Goal: Transaction & Acquisition: Obtain resource

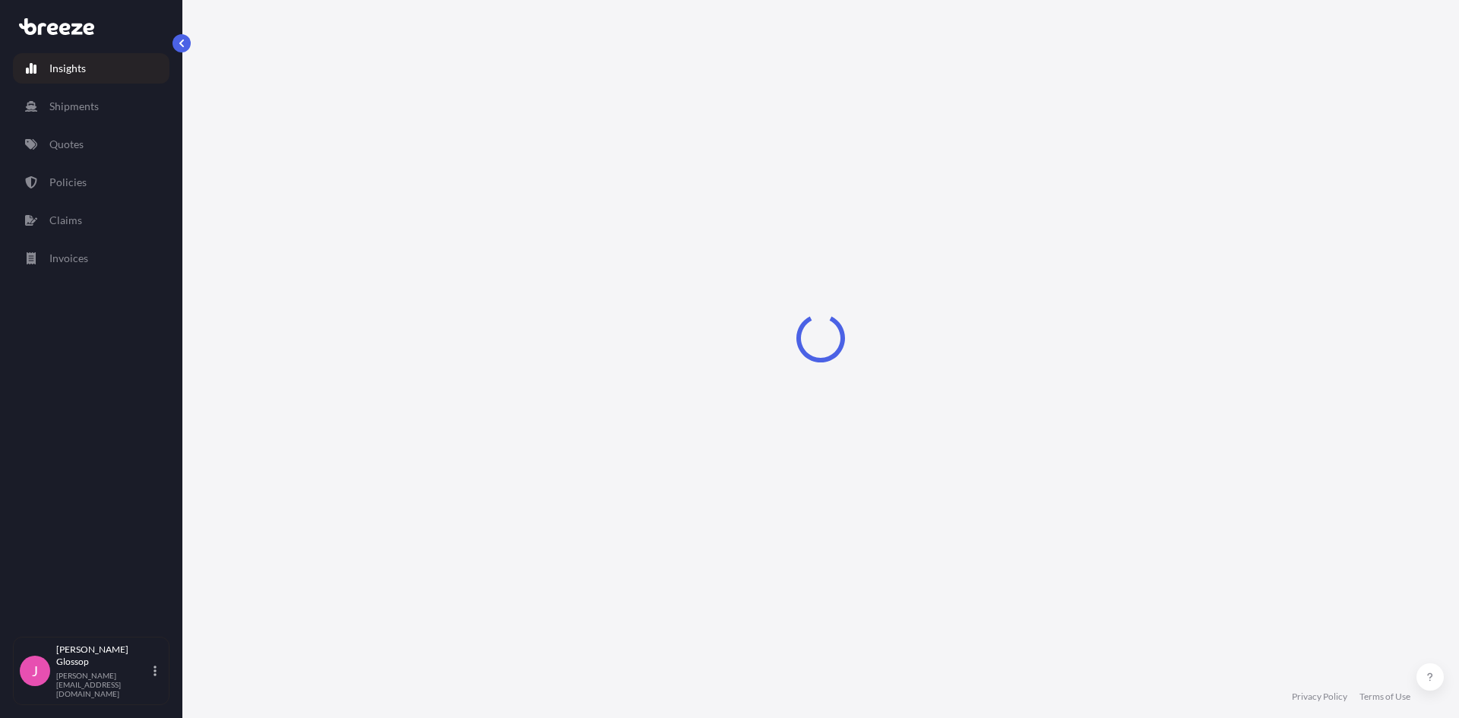
select select "2025"
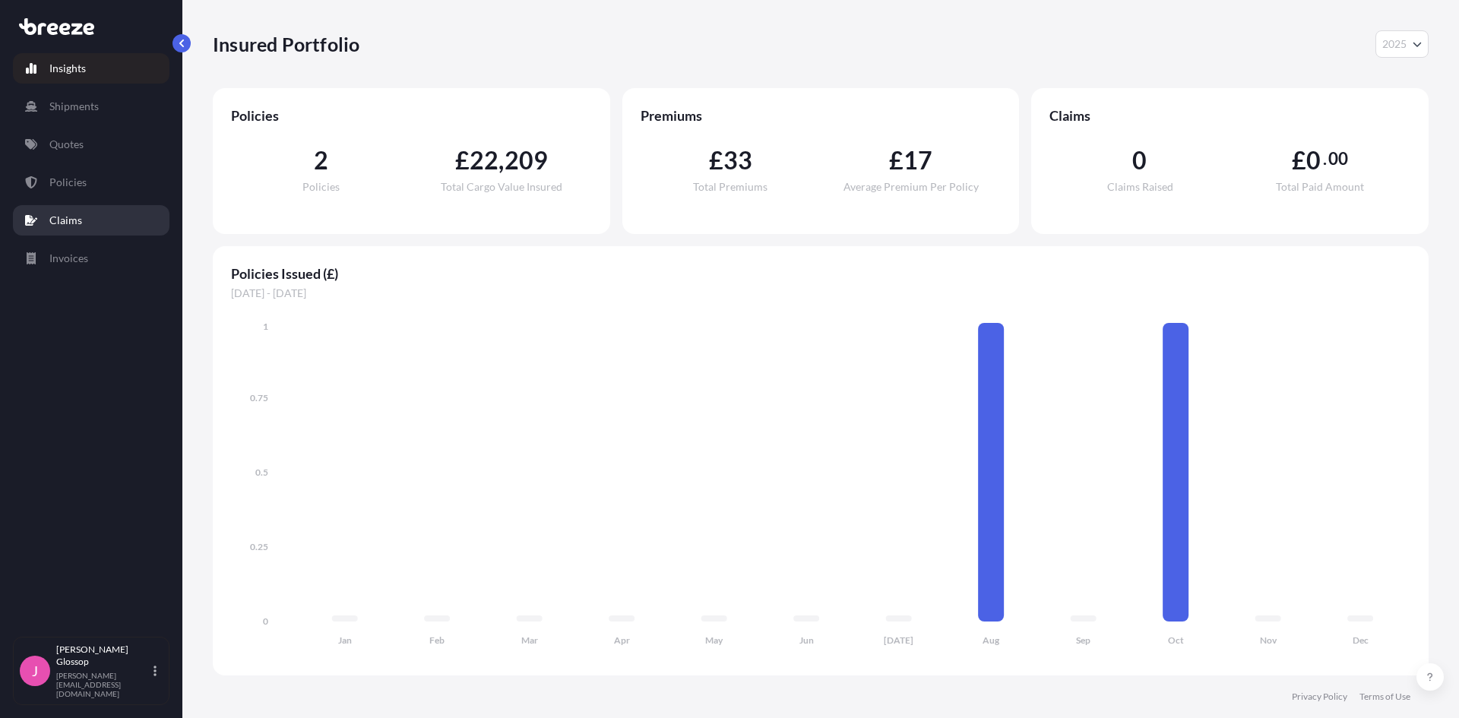
click at [96, 220] on link "Claims" at bounding box center [91, 220] width 157 height 30
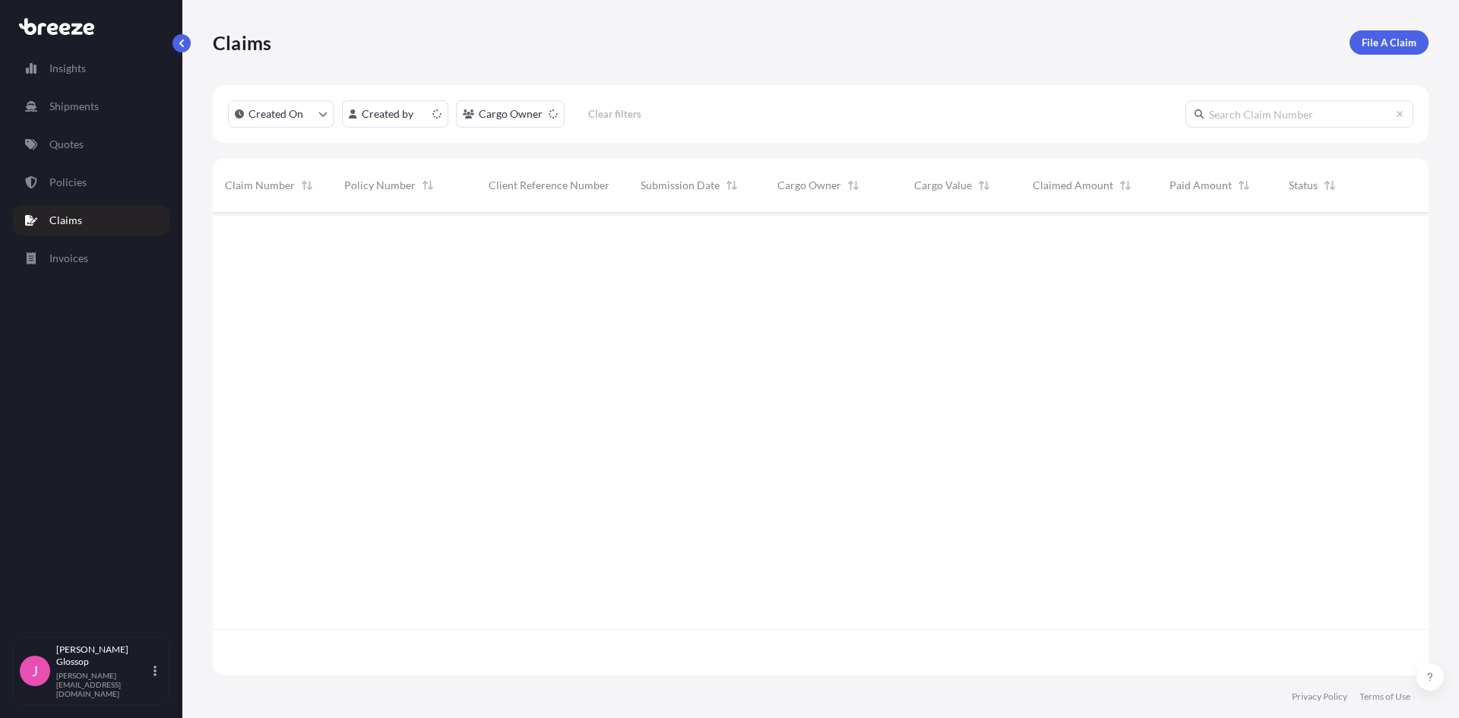
scroll to position [506, 1204]
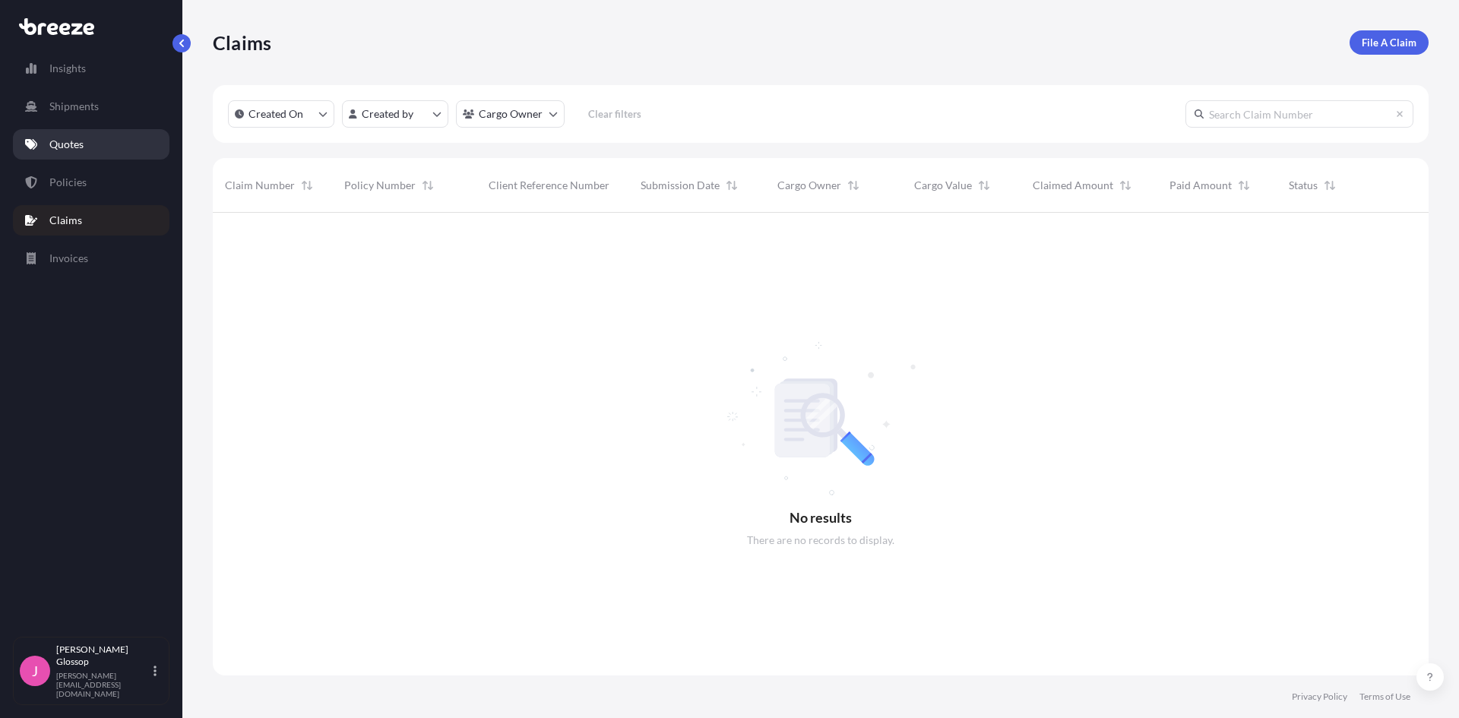
click at [106, 144] on link "Quotes" at bounding box center [91, 144] width 157 height 30
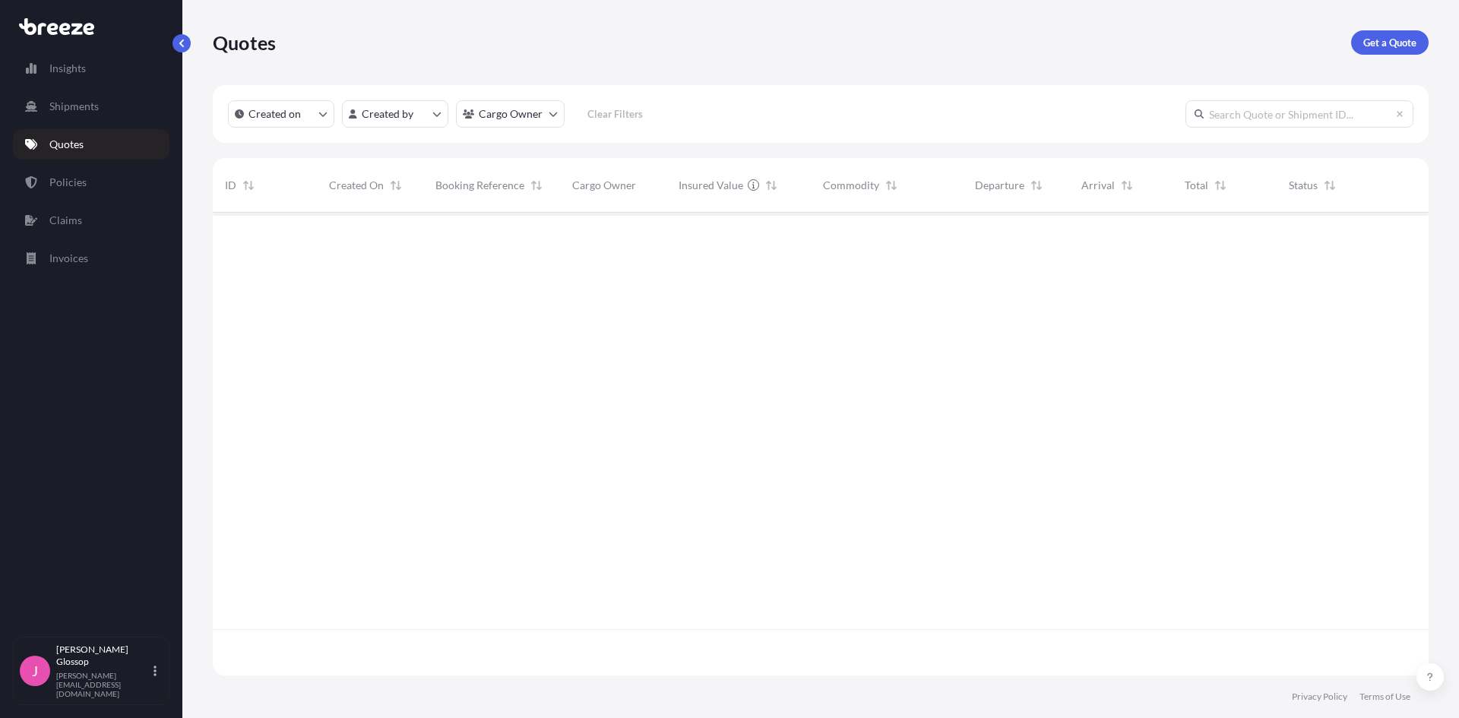
scroll to position [460, 1204]
click at [1393, 45] on p "Get a Quote" at bounding box center [1389, 42] width 53 height 15
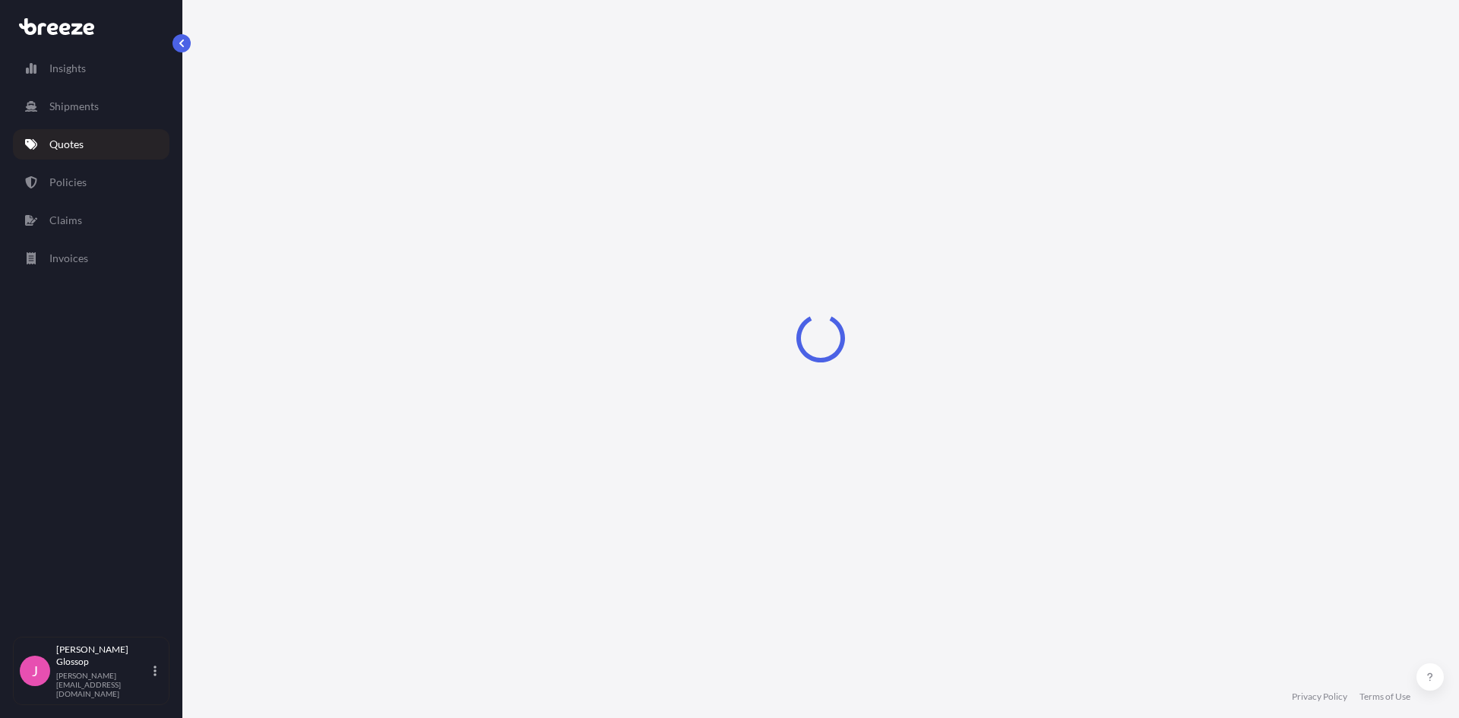
select select "Sea"
select select "1"
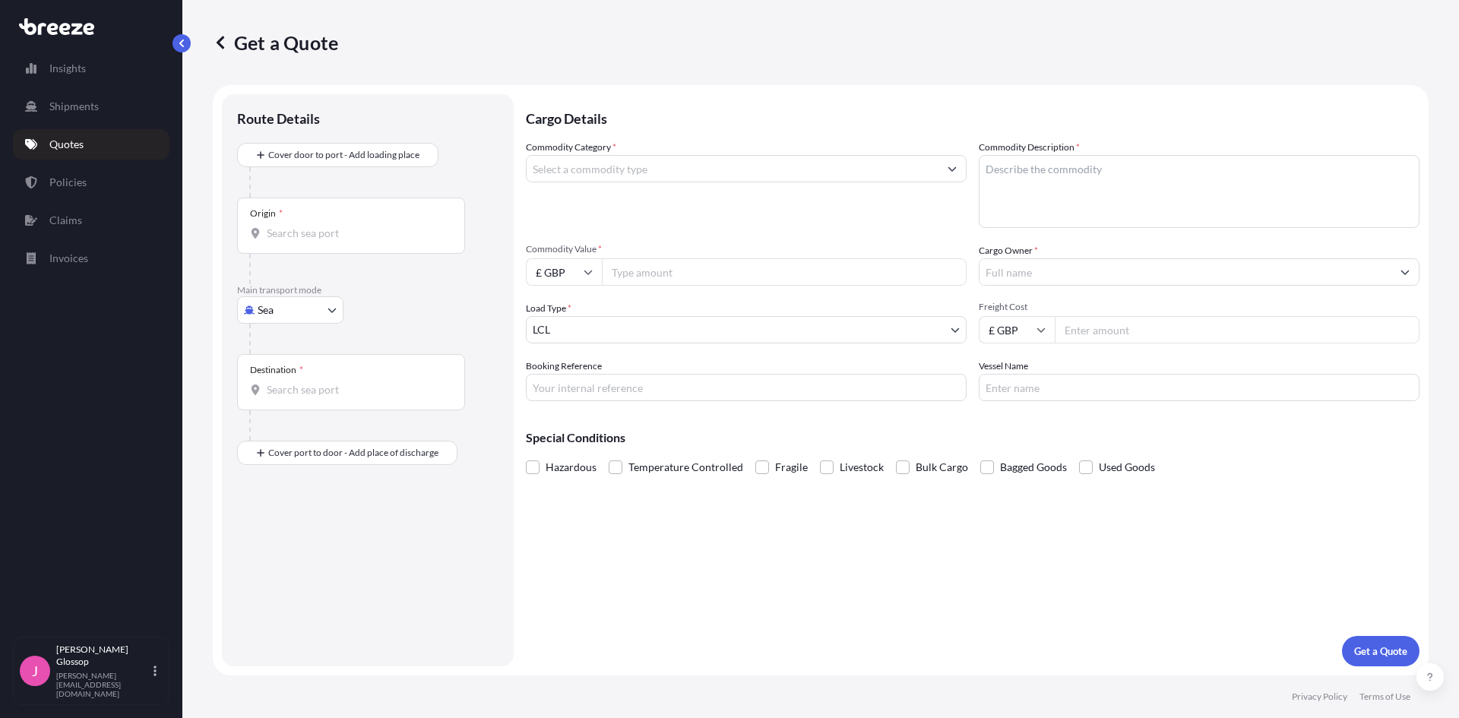
click at [884, 175] on input "Commodity Category *" at bounding box center [733, 168] width 412 height 27
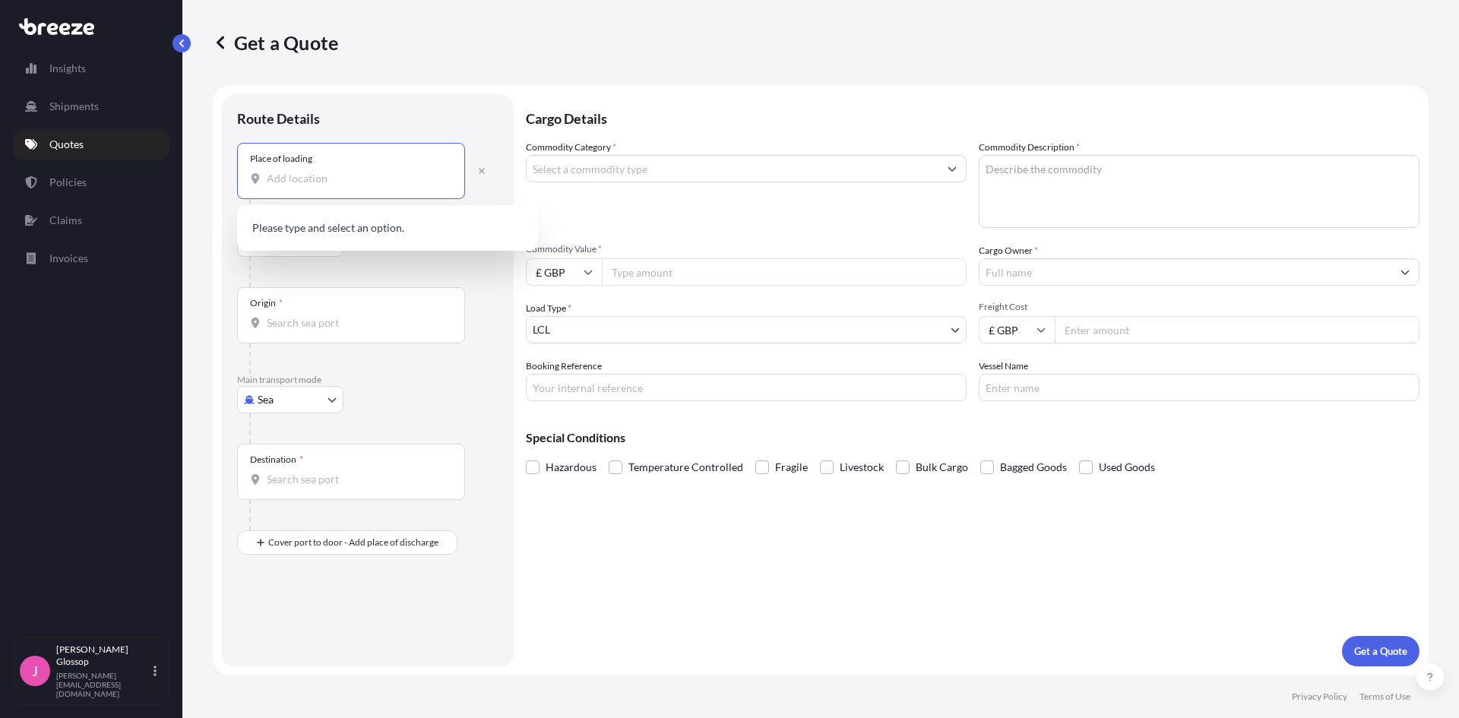
click at [355, 183] on input "Place of loading" at bounding box center [356, 178] width 179 height 15
click at [329, 181] on input "moosup" at bounding box center [356, 178] width 179 height 15
drag, startPoint x: 295, startPoint y: 191, endPoint x: 225, endPoint y: 198, distance: 70.2
click at [215, 201] on form "Route Details Place of loading moosup ct Road Road Rail Origin * Main transport…" at bounding box center [821, 380] width 1216 height 590
click at [289, 177] on input "moosup ct" at bounding box center [356, 178] width 179 height 15
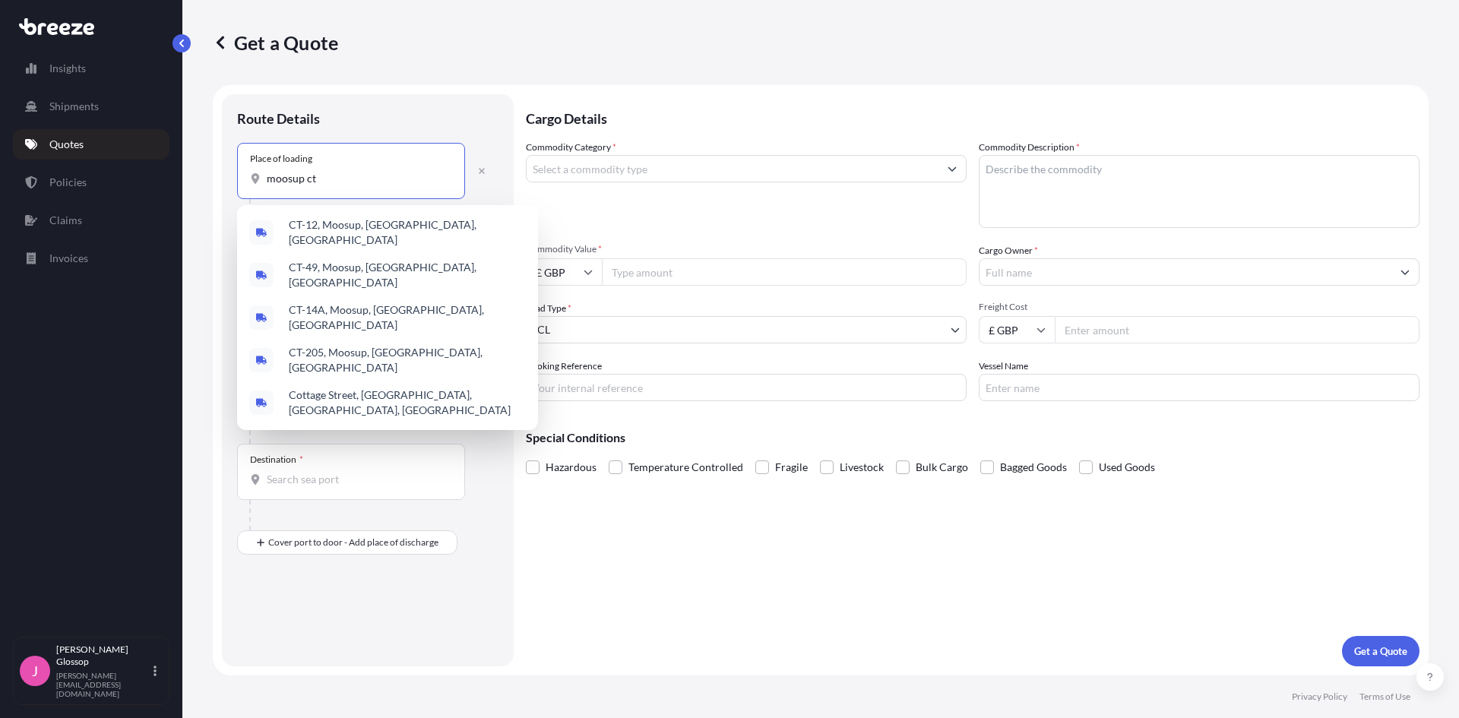
click at [289, 177] on input "moosup ct" at bounding box center [356, 178] width 179 height 15
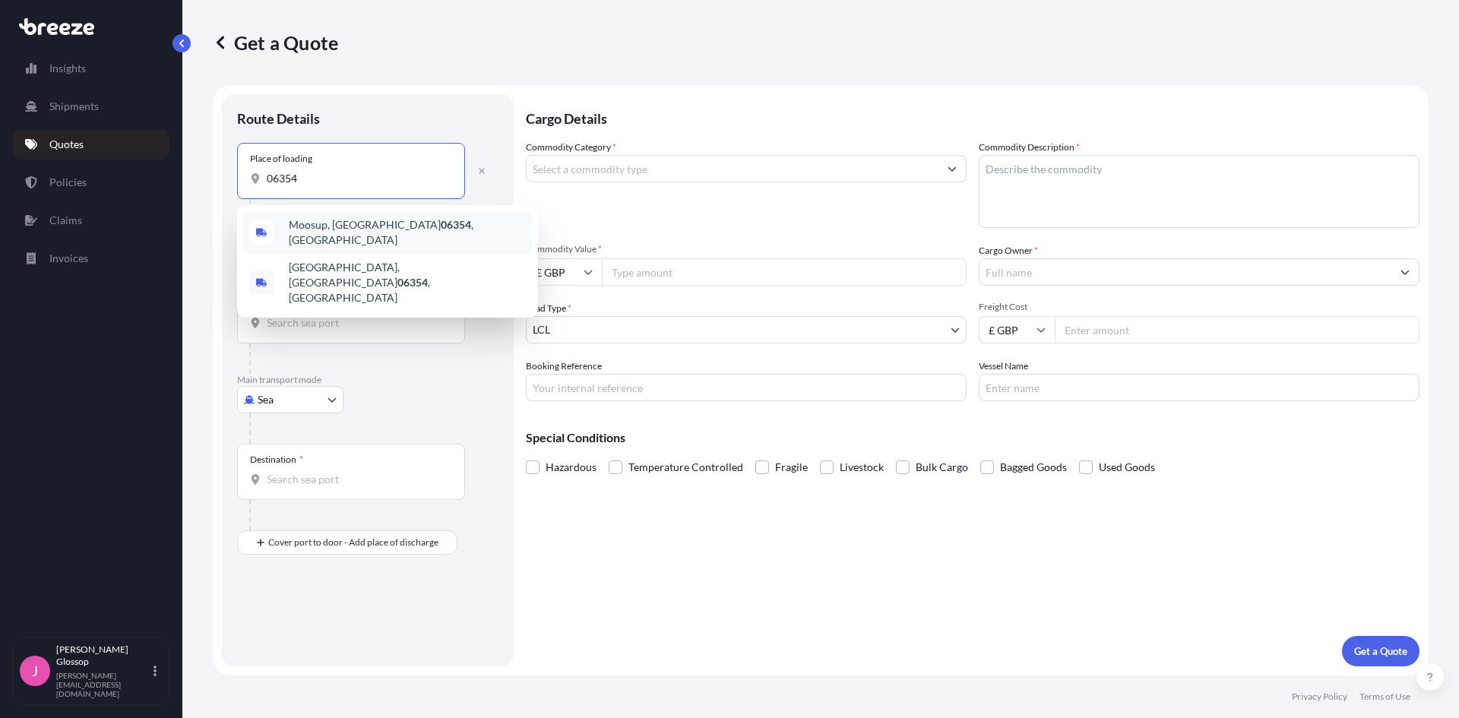
click at [404, 220] on div "Moosup, CT 06354 , [GEOGRAPHIC_DATA]" at bounding box center [387, 232] width 289 height 43
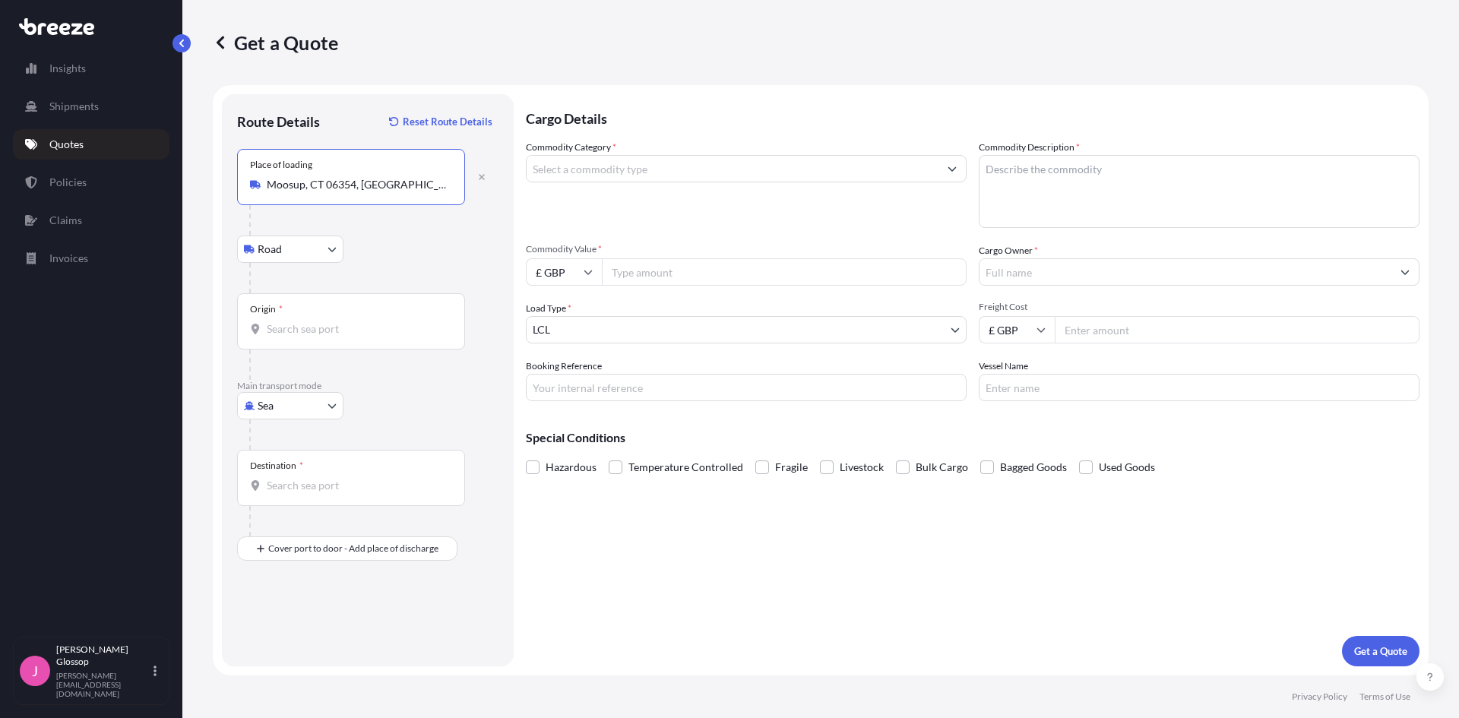
type input "Moosup, CT 06354, [GEOGRAPHIC_DATA]"
click at [358, 324] on input "Origin *" at bounding box center [356, 328] width 179 height 15
type input "USNYC - [US_STATE], [GEOGRAPHIC_DATA]"
click at [308, 482] on input "Destination *" at bounding box center [356, 485] width 179 height 15
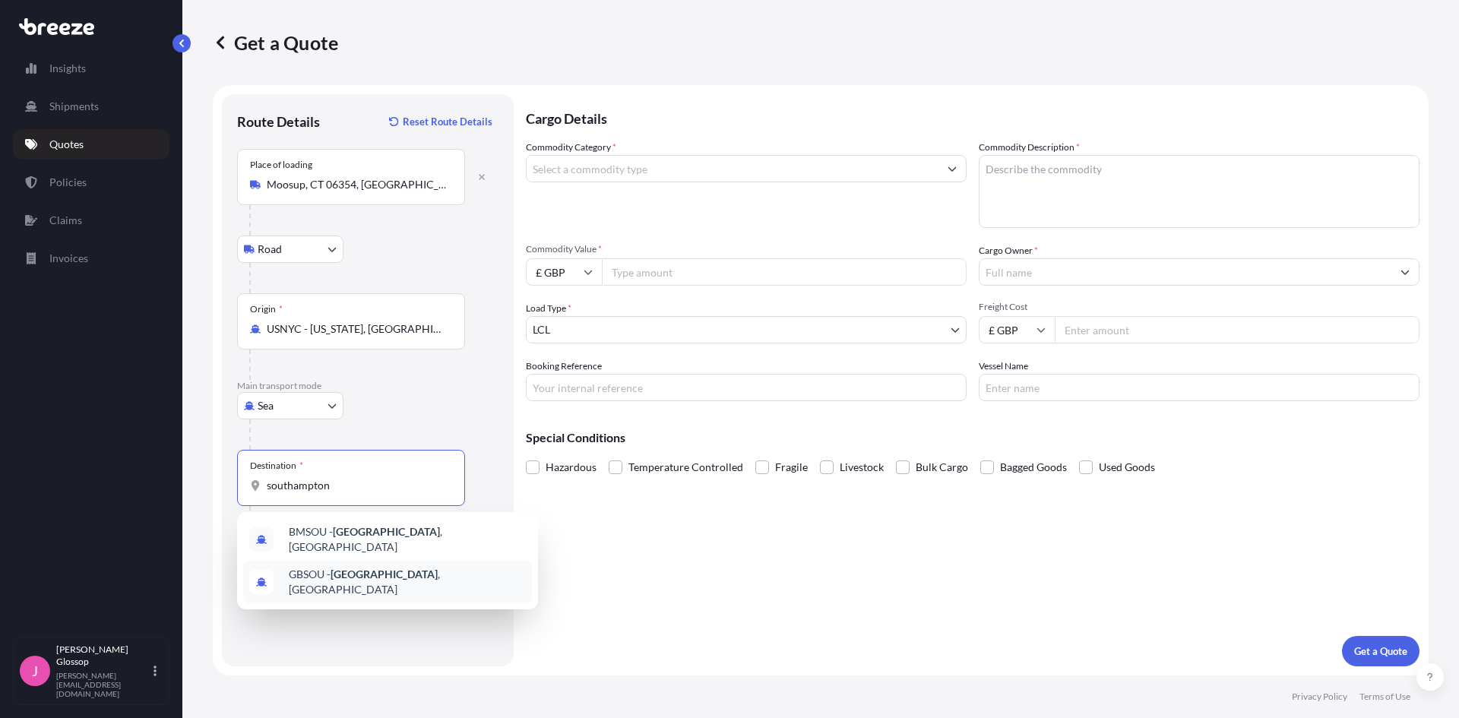
click at [384, 561] on div "GBSOU - [GEOGRAPHIC_DATA] , [GEOGRAPHIC_DATA]" at bounding box center [387, 582] width 289 height 43
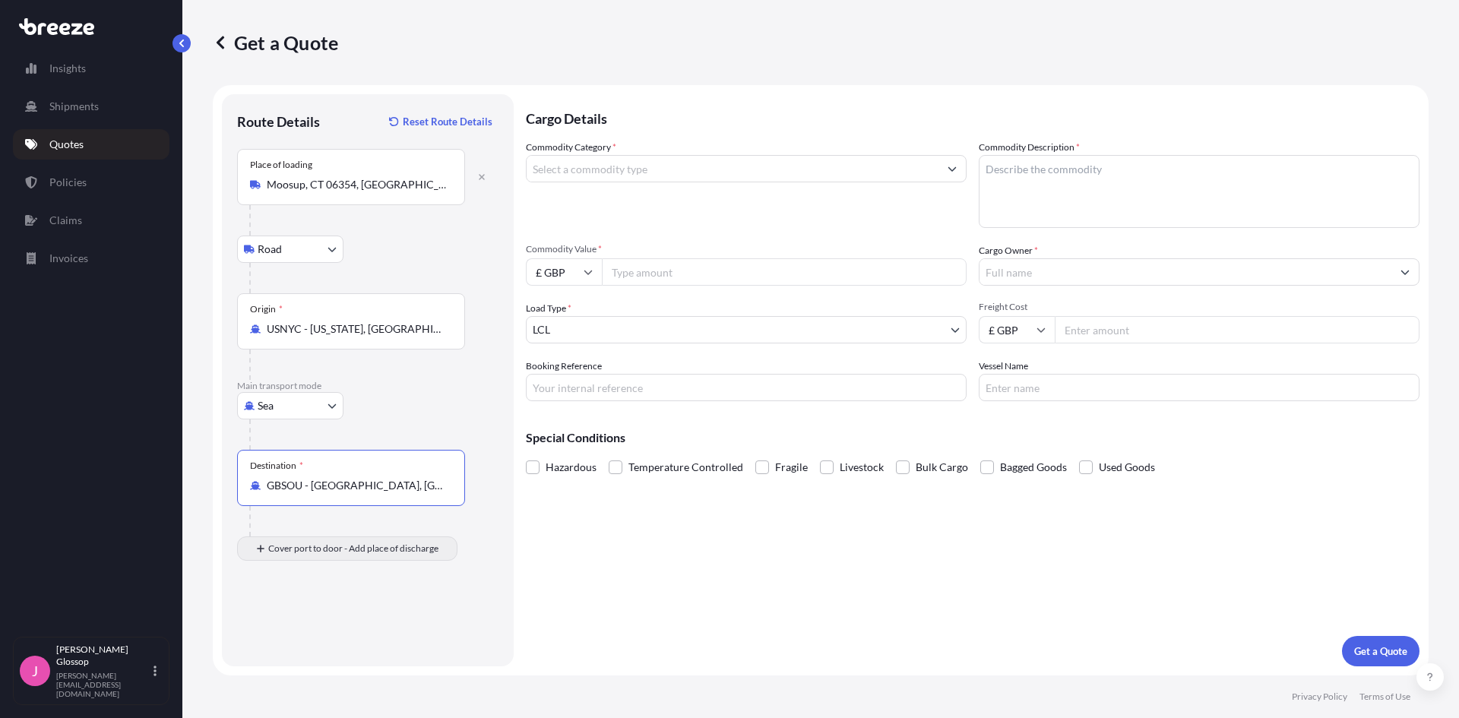
type input "GBSOU - [GEOGRAPHIC_DATA], [GEOGRAPHIC_DATA]"
drag, startPoint x: 283, startPoint y: 620, endPoint x: 274, endPoint y: 622, distance: 8.7
click at [283, 621] on div "Place of Discharge" at bounding box center [351, 622] width 228 height 56
click at [263, 633] on div at bounding box center [351, 629] width 202 height 15
click at [267, 633] on input "Place of Discharge" at bounding box center [356, 629] width 179 height 15
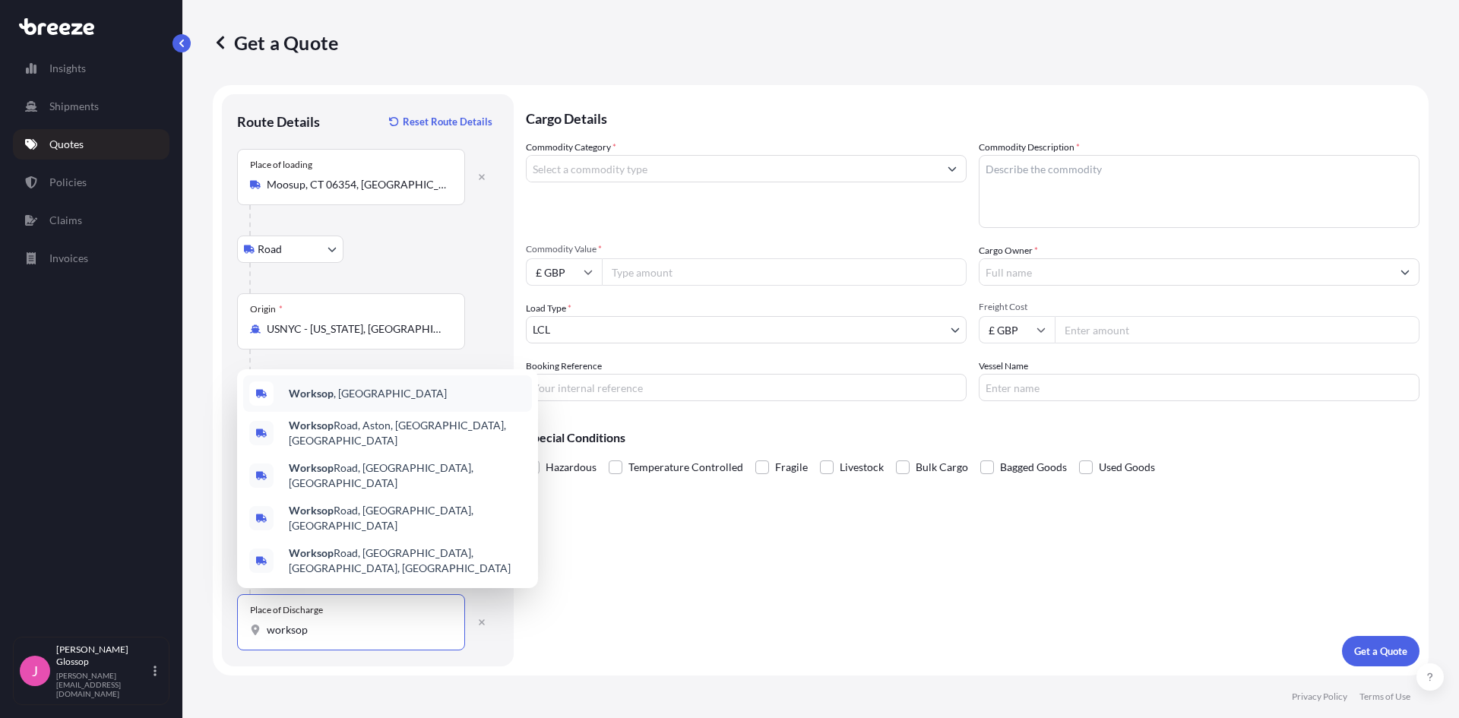
click at [375, 410] on div "Worksop , [GEOGRAPHIC_DATA]" at bounding box center [387, 393] width 289 height 36
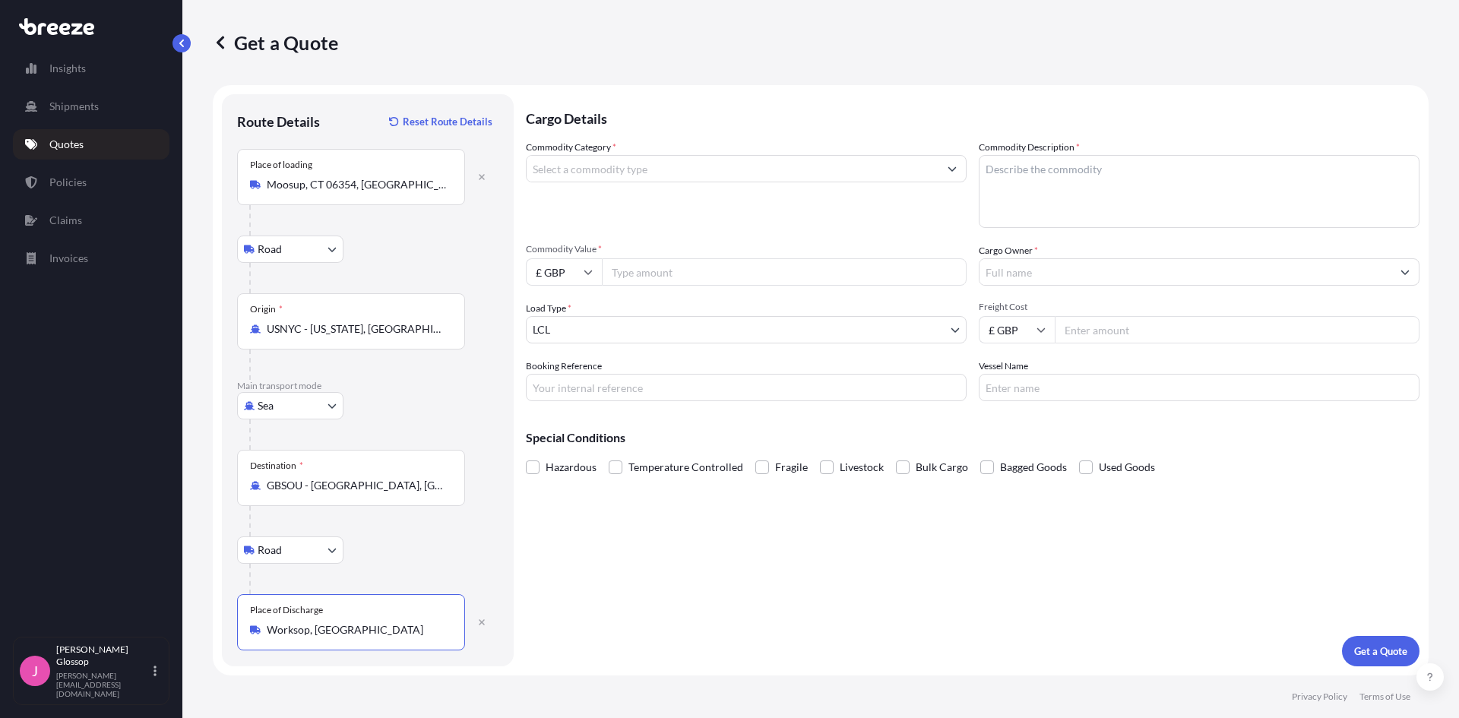
type input "Worksop, [GEOGRAPHIC_DATA]"
click at [701, 182] on div "Commodity Category *" at bounding box center [746, 184] width 441 height 88
click at [729, 169] on input "Commodity Category *" at bounding box center [733, 168] width 412 height 27
type input "Rubber and Rubber Products"
type textarea "Rubber Base Material"
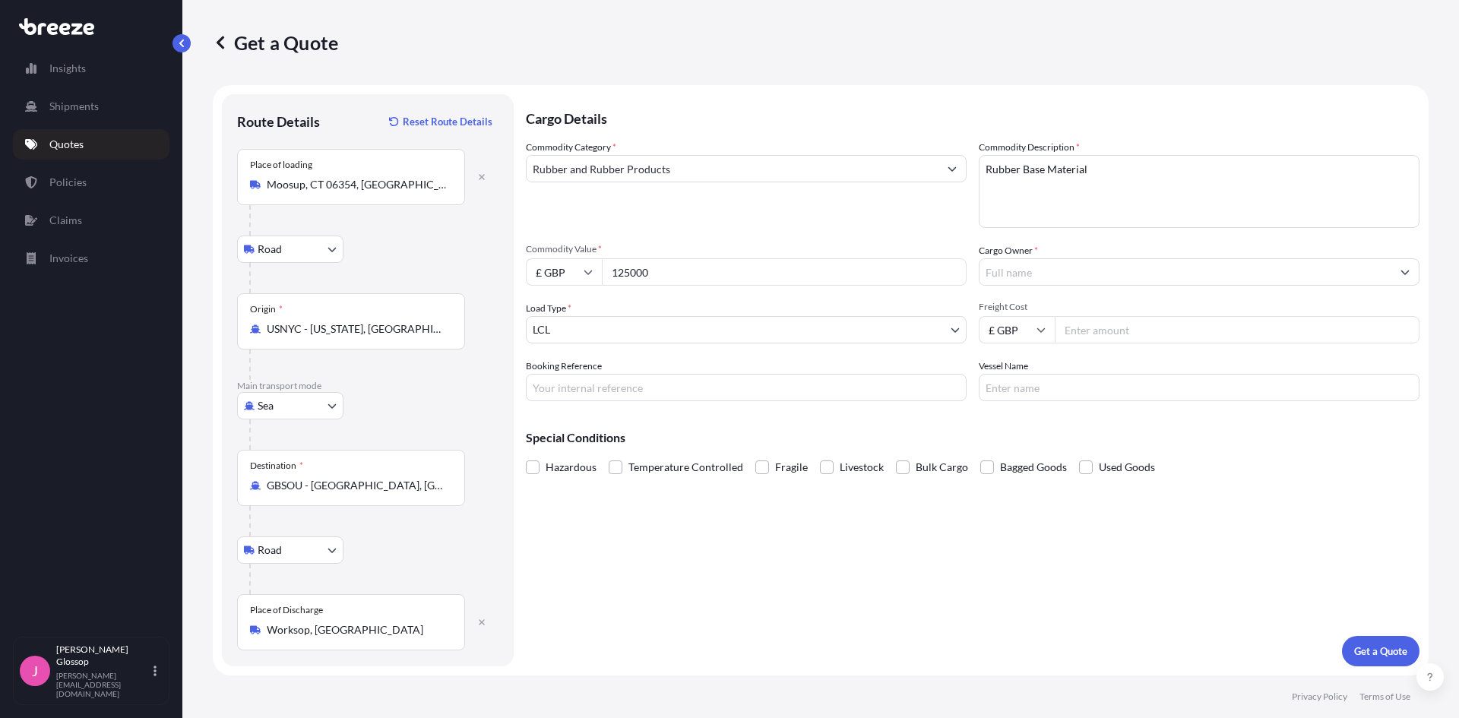
type input "125000"
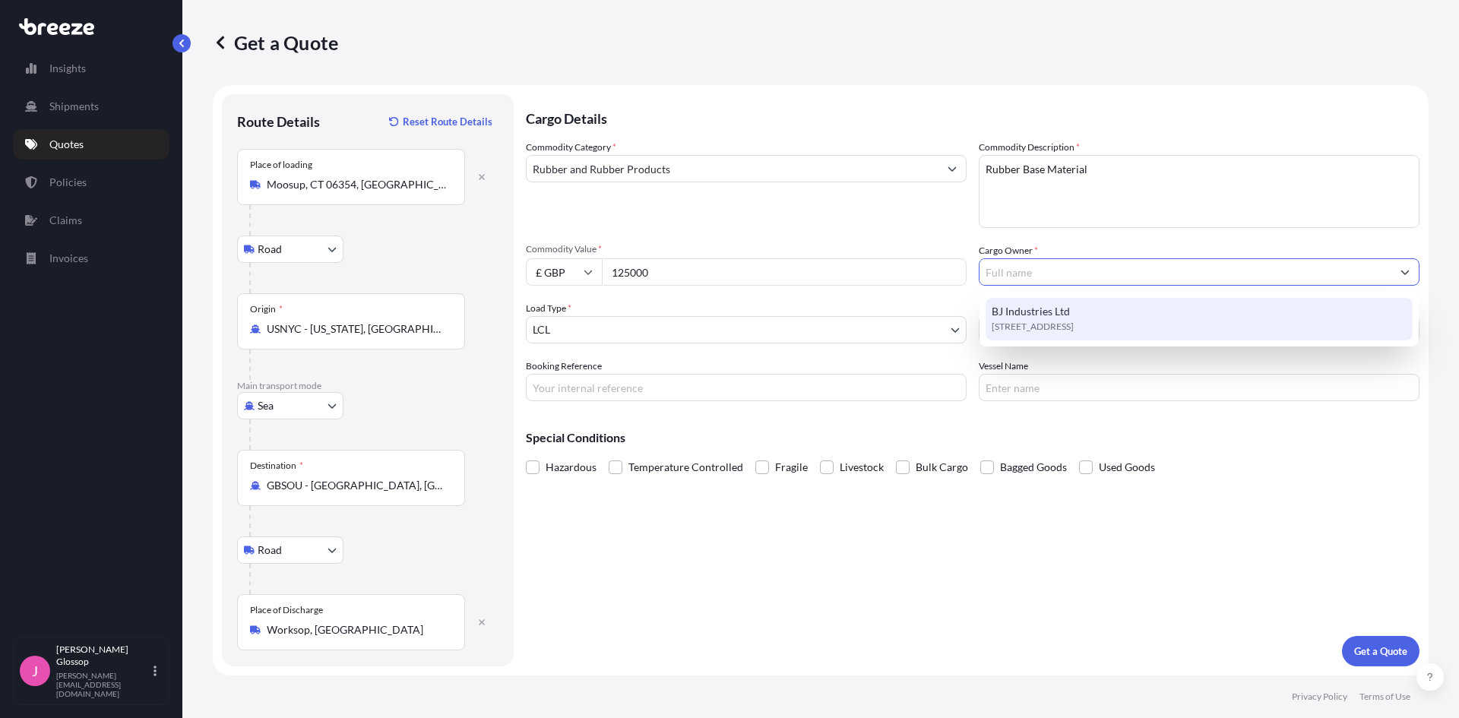
click at [1074, 325] on span "[STREET_ADDRESS]" at bounding box center [1033, 326] width 82 height 15
type input "BJ Industries Ltd"
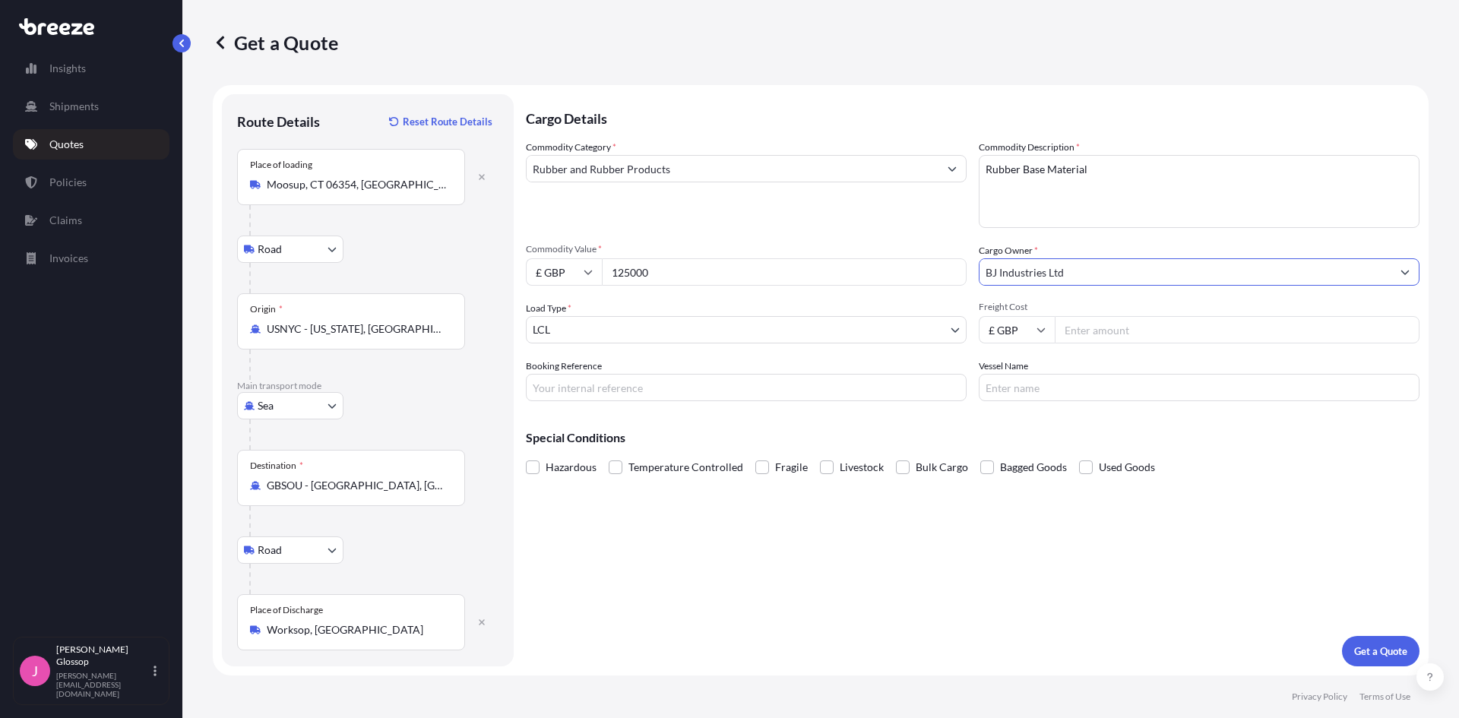
click at [917, 359] on div "Booking Reference" at bounding box center [746, 380] width 441 height 43
click at [926, 346] on div "Commodity Category * Rubber and Rubber Products Commodity Description * Rubber …" at bounding box center [973, 270] width 894 height 261
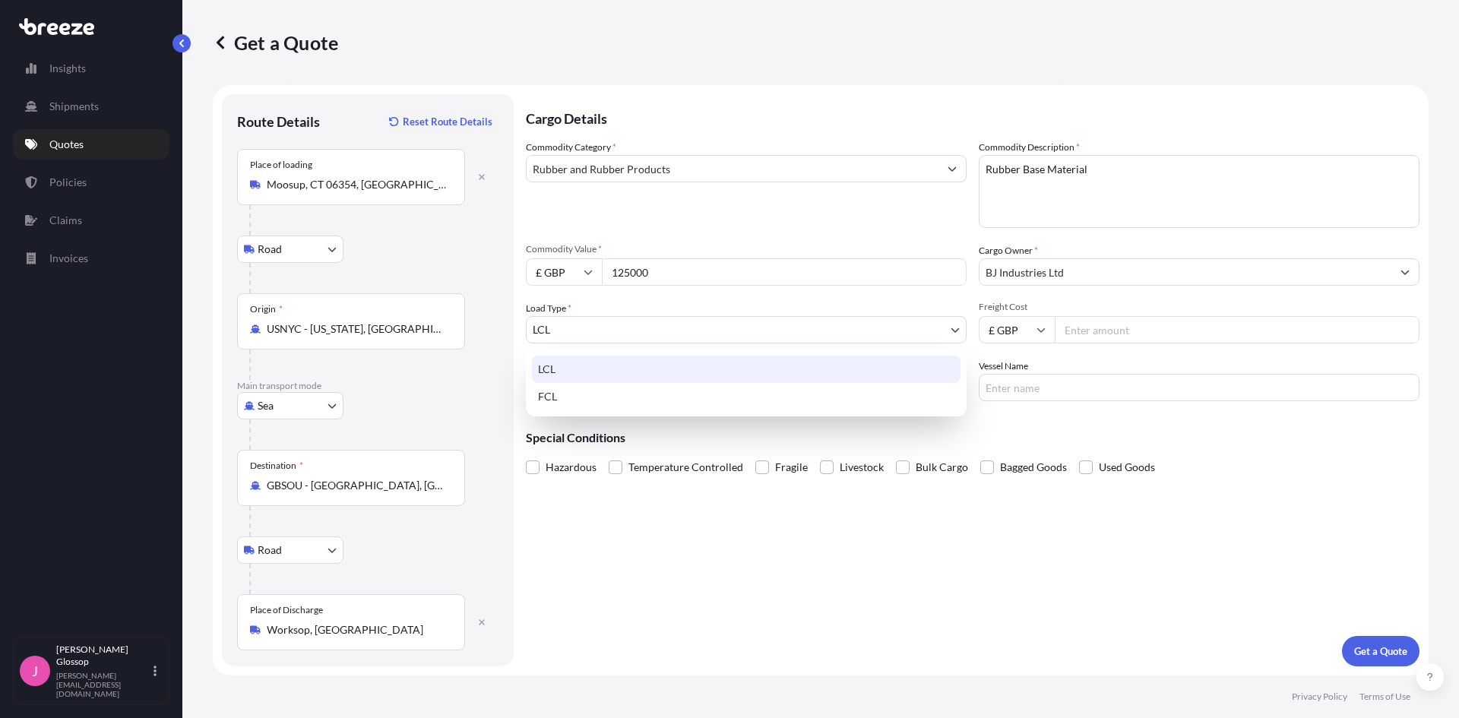
click at [938, 335] on body "1 option available. Insights Shipments Quotes Policies Claims Invoices J [PERSO…" at bounding box center [729, 359] width 1459 height 718
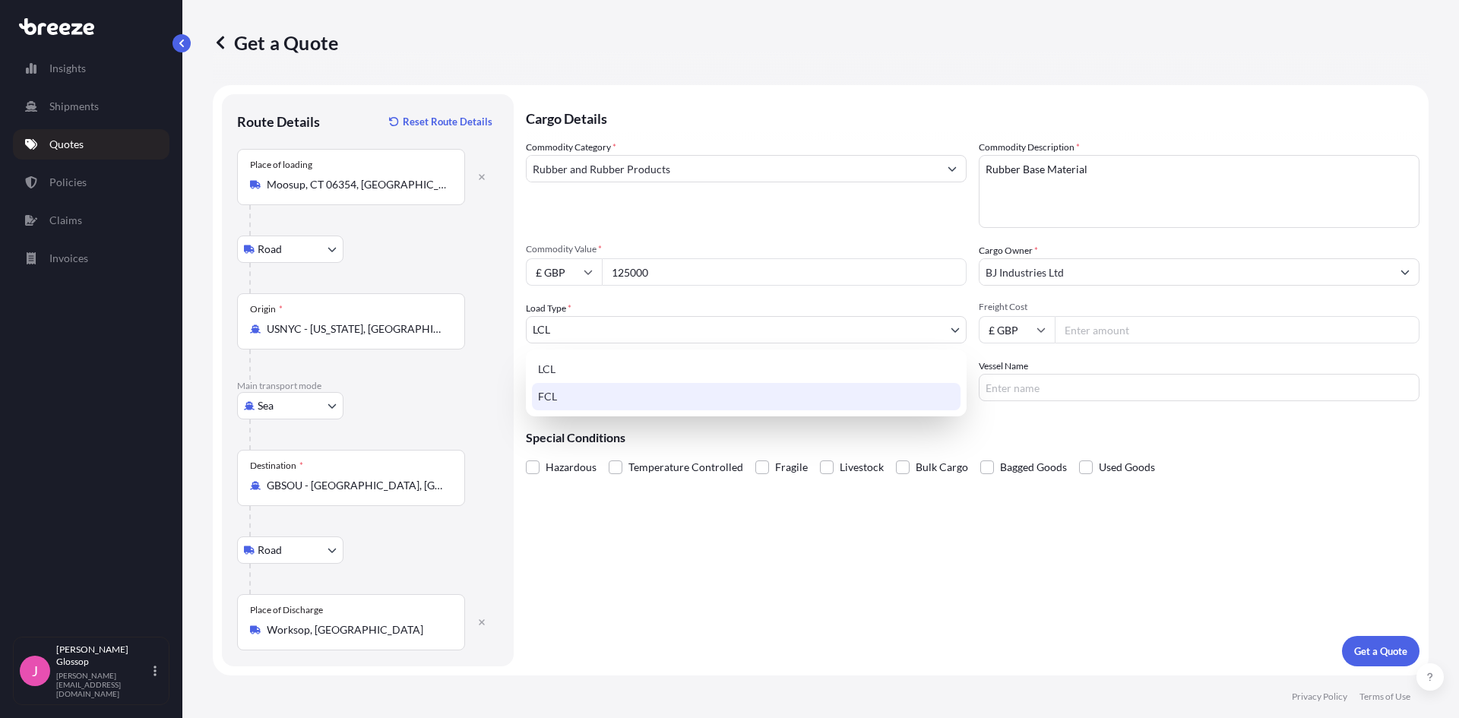
click at [773, 397] on div "FCL" at bounding box center [746, 396] width 429 height 27
select select "2"
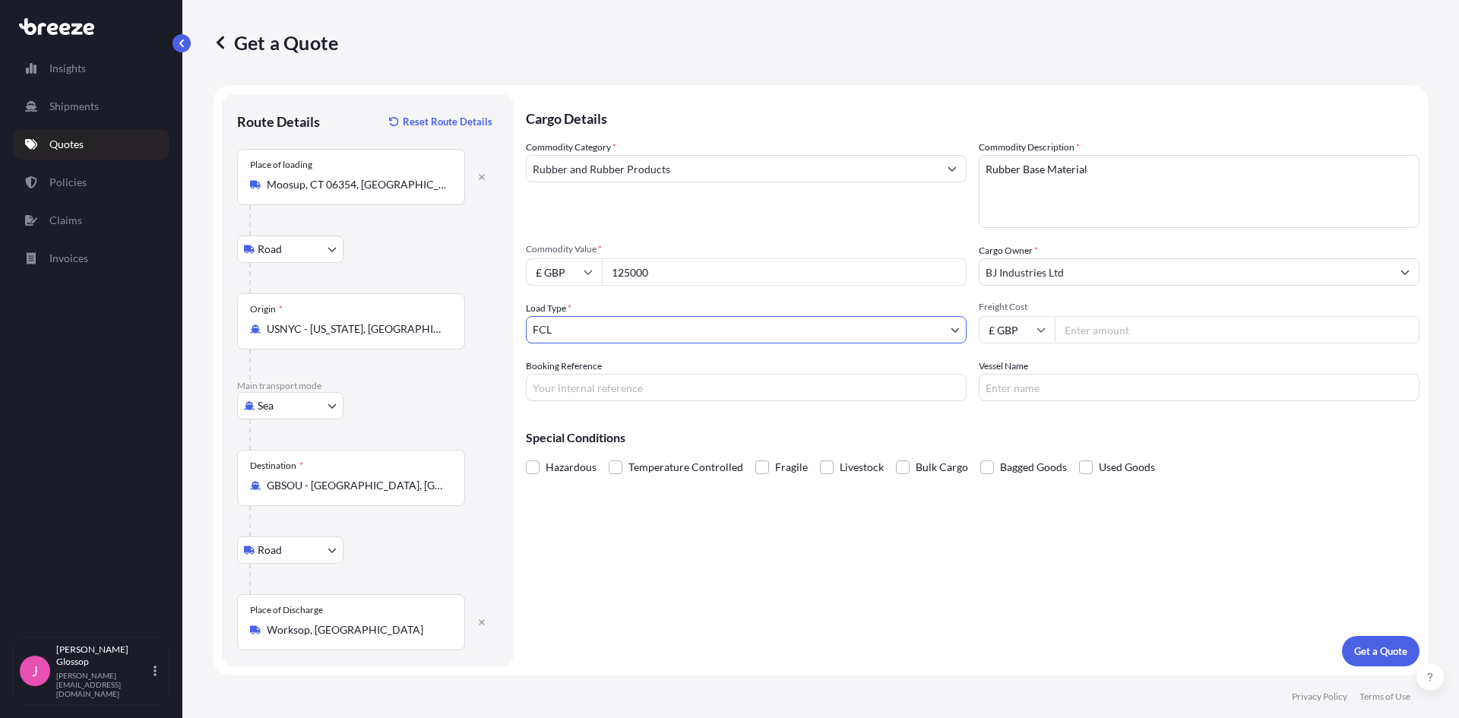
click at [1196, 329] on input "Freight Cost" at bounding box center [1237, 329] width 365 height 27
type input "4000"
click at [1397, 659] on button "Get a Quote" at bounding box center [1381, 651] width 78 height 30
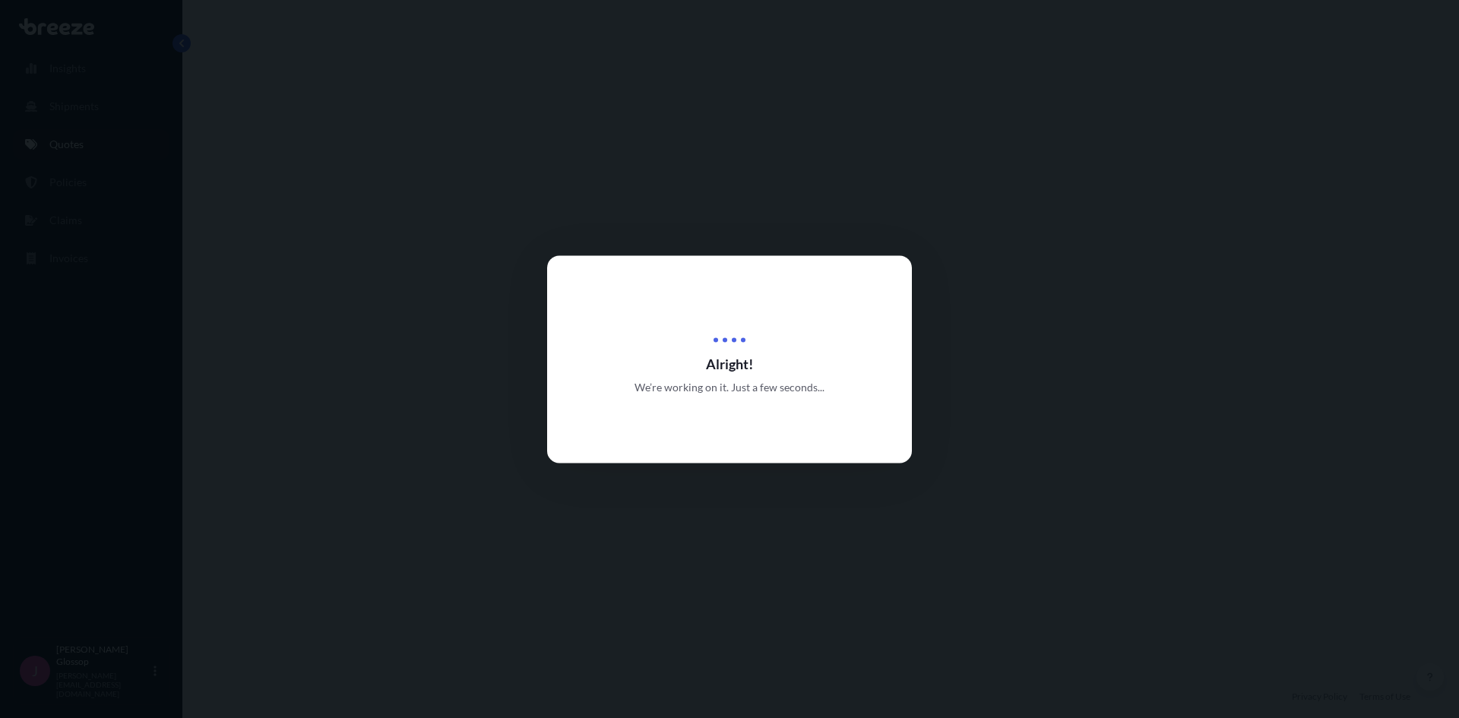
select select "Road"
select select "Sea"
select select "Road"
select select "2"
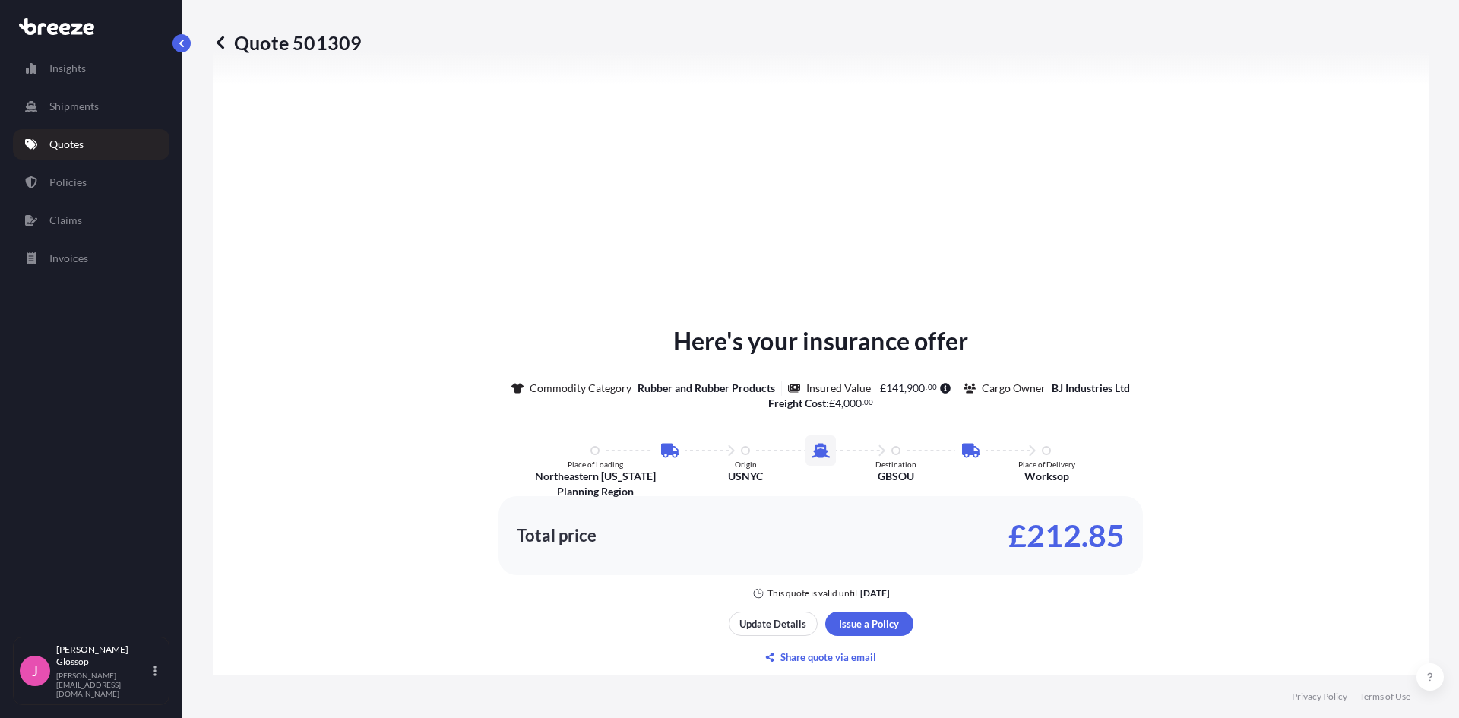
scroll to position [760, 0]
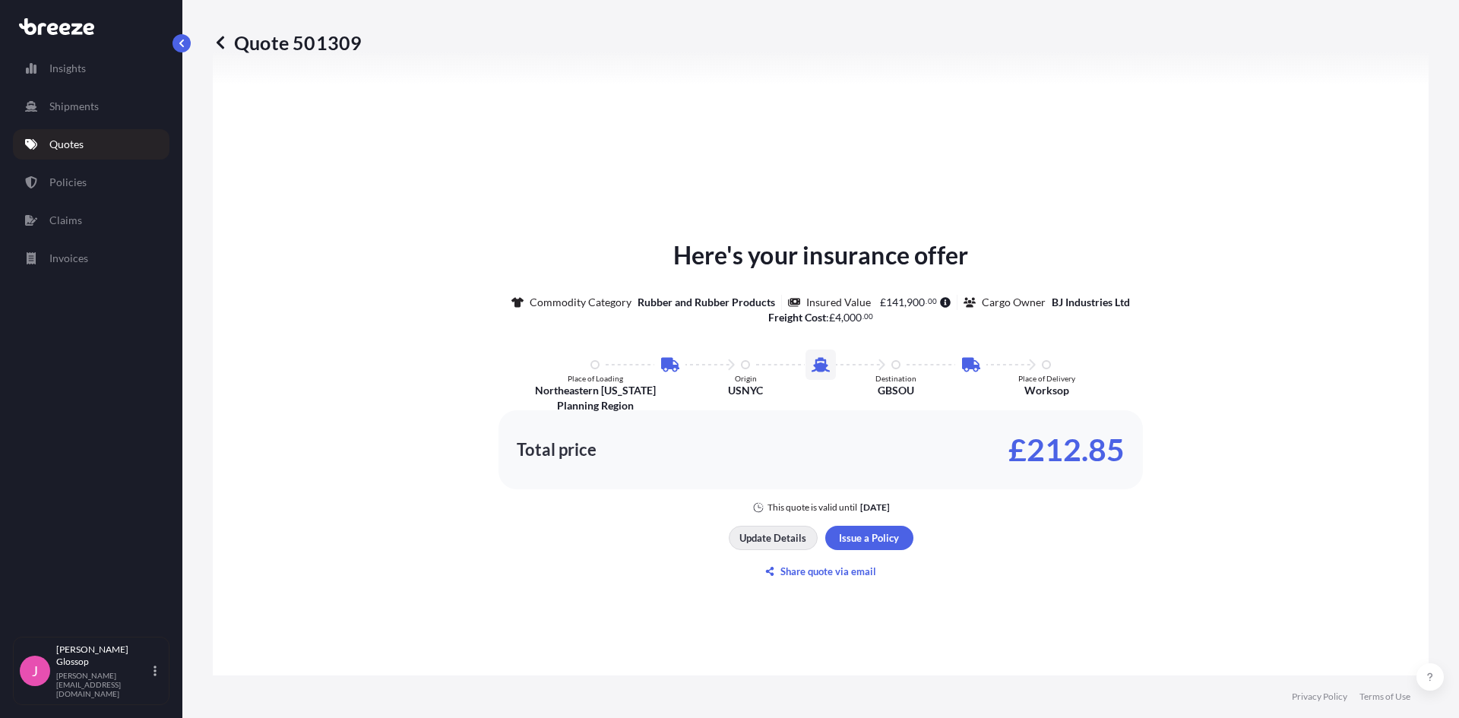
click at [760, 538] on p "Update Details" at bounding box center [772, 537] width 67 height 15
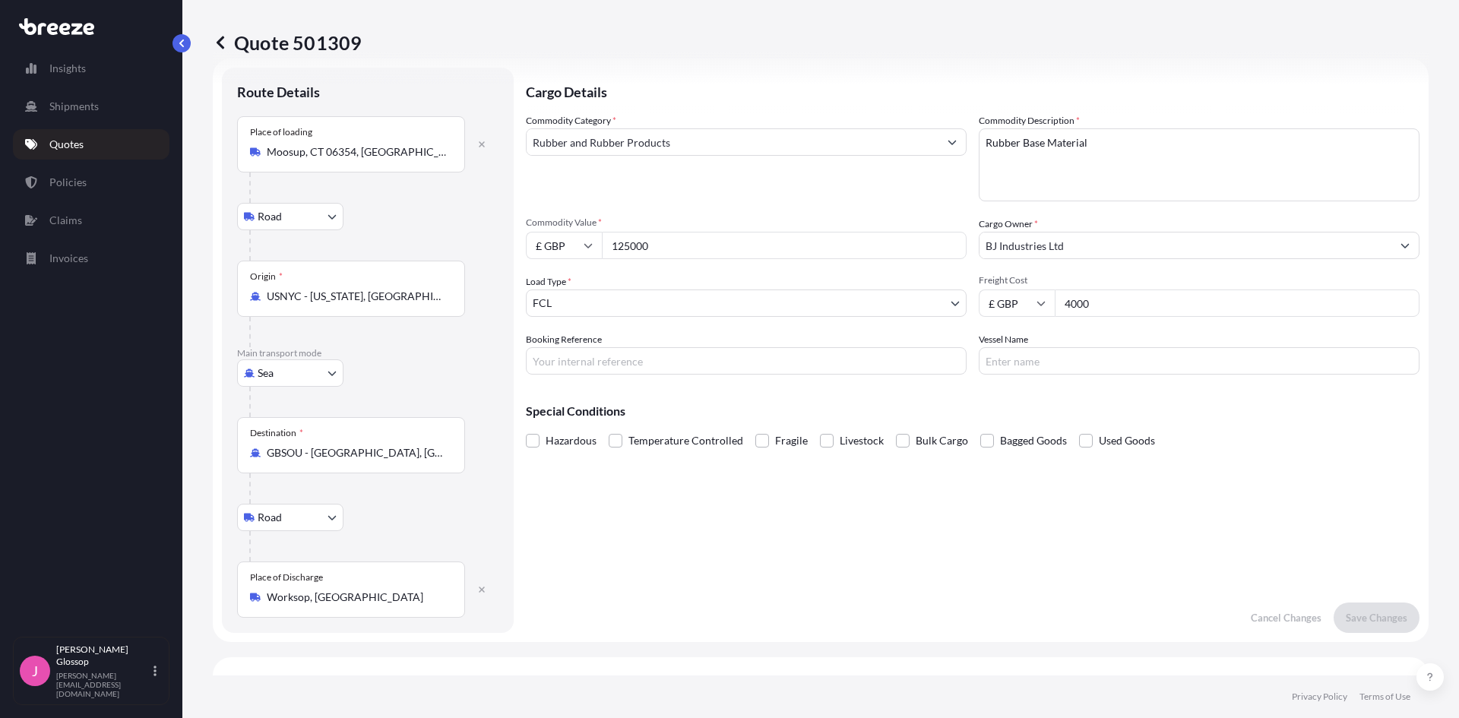
scroll to position [24, 0]
click at [588, 241] on input "£ GBP" at bounding box center [564, 247] width 76 height 27
click at [571, 348] on div "$ USD" at bounding box center [564, 353] width 64 height 29
type input "$ USD"
click at [1352, 613] on p "Save Changes" at bounding box center [1377, 619] width 62 height 15
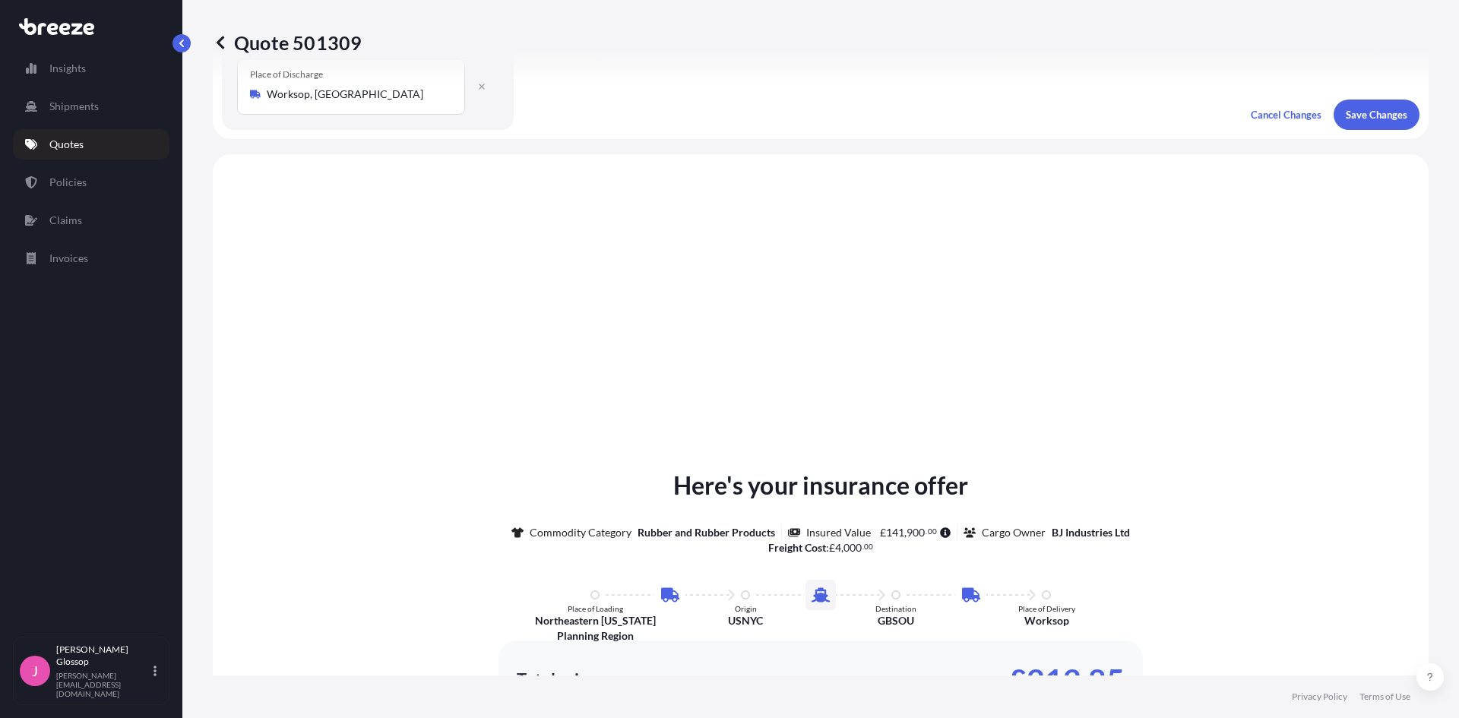
scroll to position [608, 0]
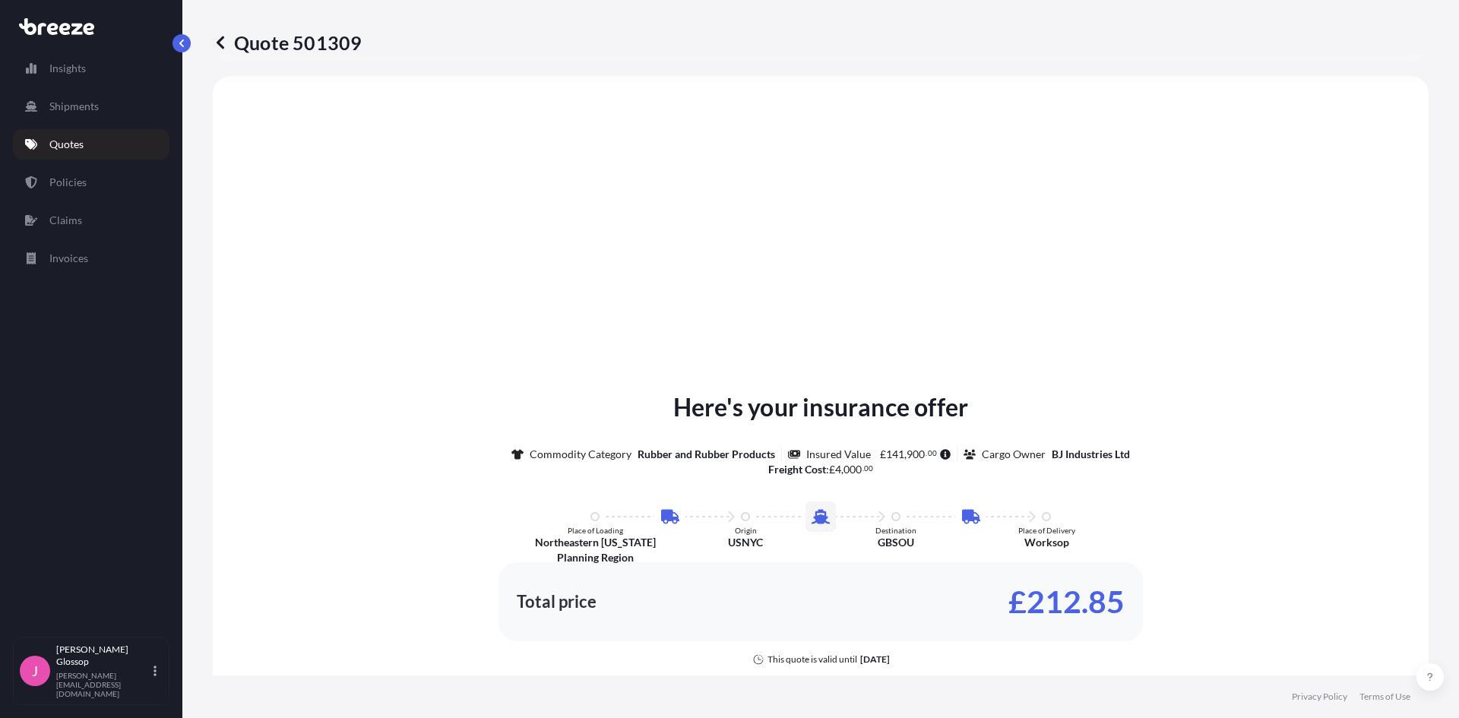
select select "Road"
select select "Sea"
select select "Road"
select select "2"
